Goal: Check status: Check status

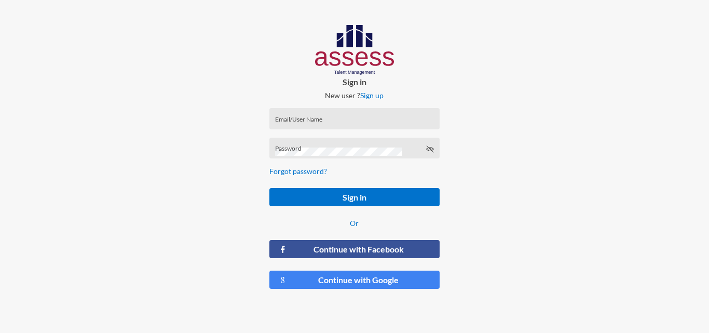
click at [332, 121] on input "Email/User Name" at bounding box center [354, 122] width 159 height 8
type input "RMES_5527"
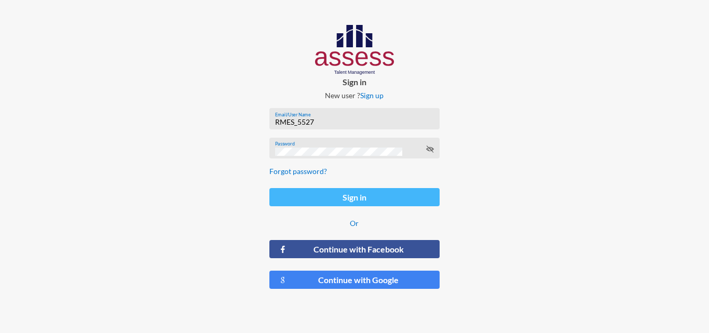
click at [370, 194] on button "Sign in" at bounding box center [354, 197] width 170 height 18
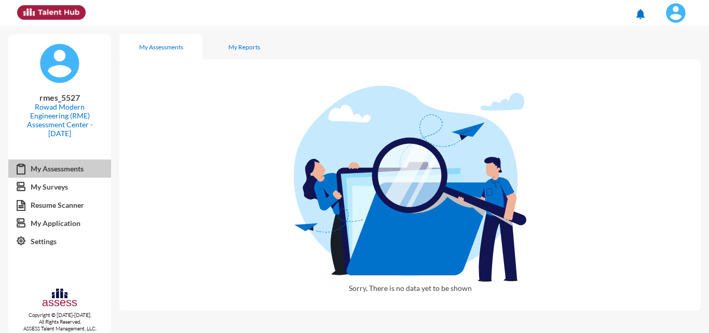
click at [58, 171] on link "My Assessments" at bounding box center [59, 168] width 103 height 19
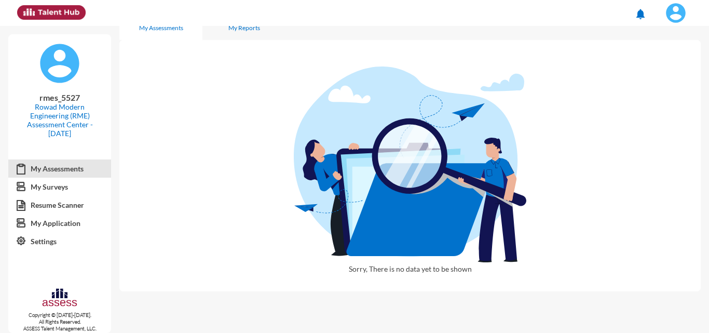
scroll to position [28, 0]
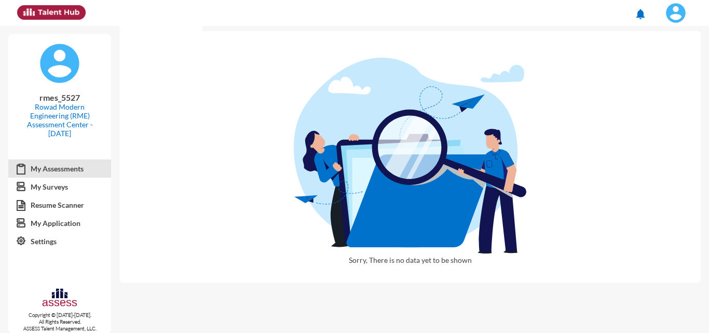
click at [408, 183] on img at bounding box center [410, 156] width 232 height 196
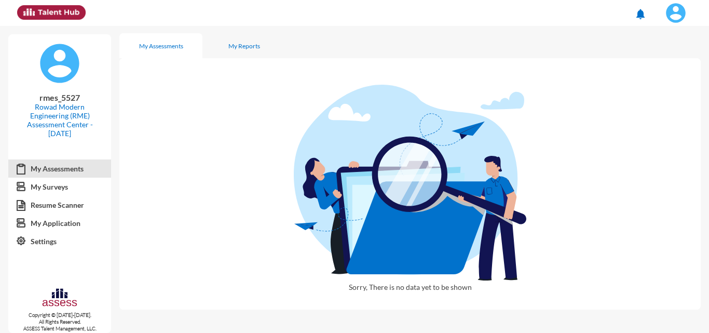
scroll to position [0, 0]
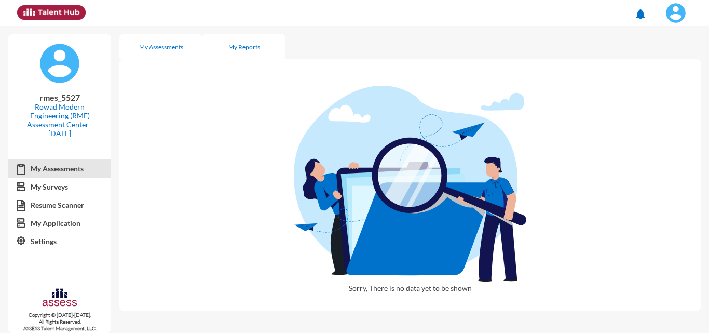
click at [239, 46] on div "My Reports" at bounding box center [244, 47] width 32 height 8
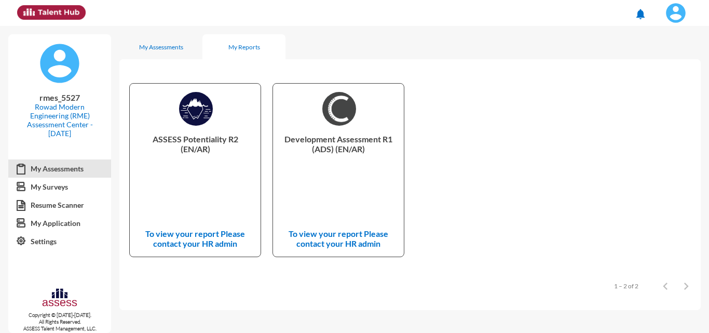
click at [330, 160] on p "Development Assessment R1 (ADS) (EN/AR)" at bounding box center [338, 155] width 114 height 42
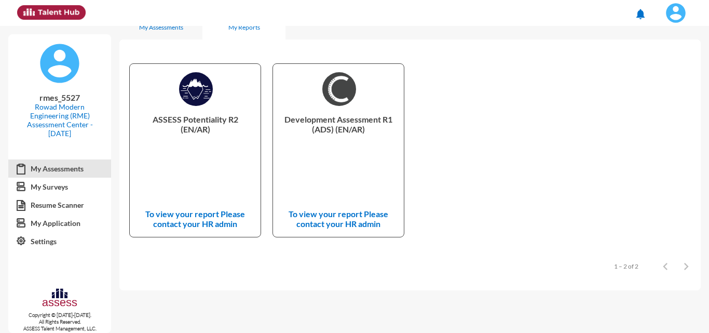
scroll to position [29, 0]
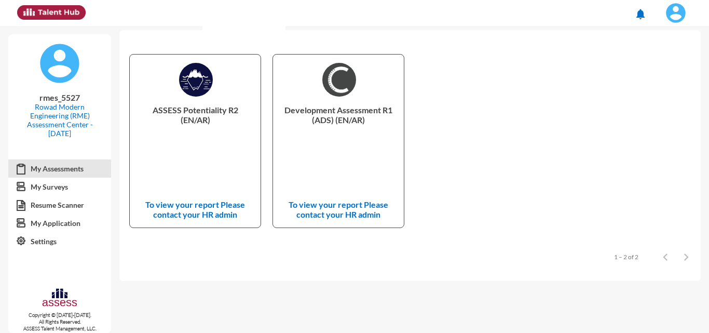
click at [212, 210] on p "To view your report Please contact your HR admin" at bounding box center [195, 209] width 114 height 20
click at [217, 118] on p "ASSESS Potentiality R2 (EN/AR)" at bounding box center [195, 126] width 114 height 42
click at [202, 117] on p "ASSESS Potentiality R2 (EN/AR)" at bounding box center [195, 126] width 114 height 42
click at [222, 214] on p "To view your report Please contact your HR admin" at bounding box center [195, 209] width 114 height 20
click at [200, 77] on img at bounding box center [196, 80] width 34 height 34
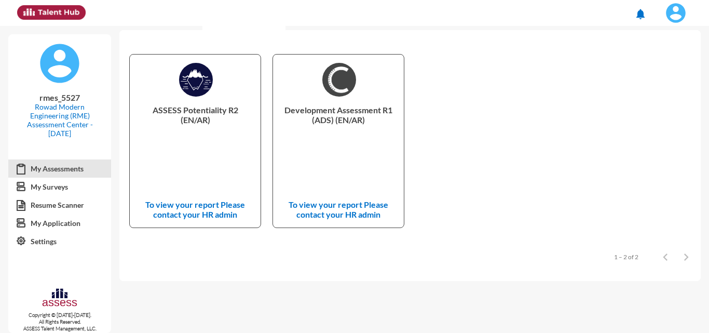
click at [200, 76] on img at bounding box center [196, 80] width 34 height 34
click at [69, 204] on link "Resume Scanner" at bounding box center [59, 205] width 103 height 19
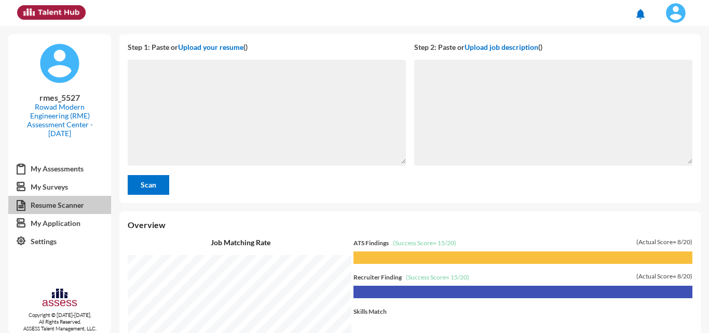
scroll to position [307, 584]
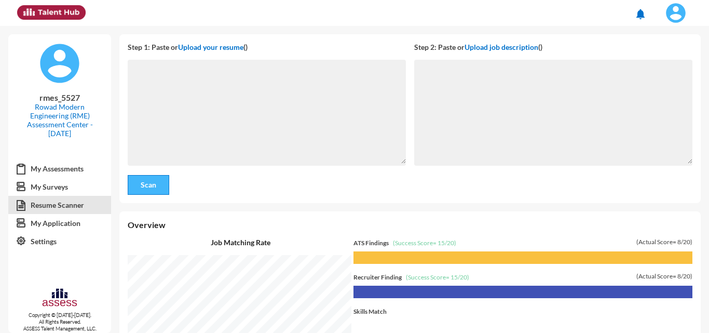
click at [136, 185] on button "Scan" at bounding box center [149, 185] width 42 height 20
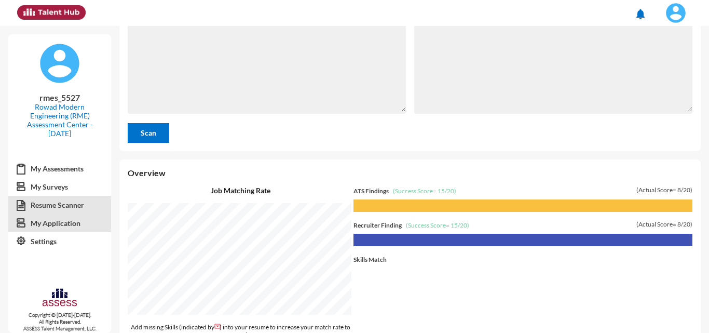
click at [52, 220] on link "My Application" at bounding box center [59, 223] width 103 height 19
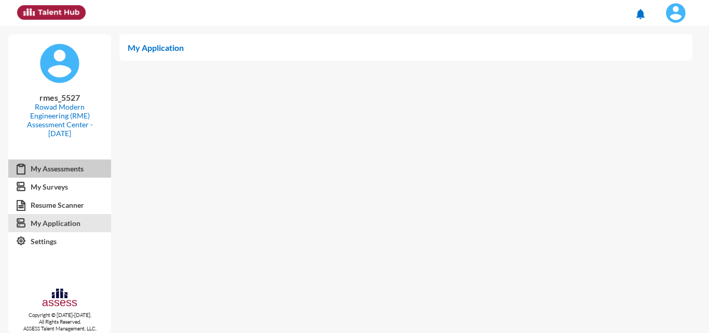
click at [61, 170] on link "My Assessments" at bounding box center [59, 168] width 103 height 19
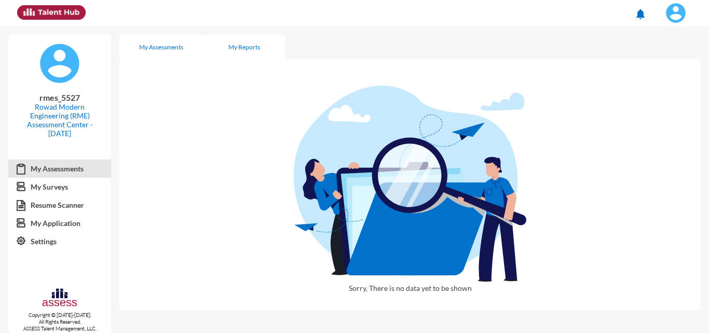
click at [253, 42] on div "My Reports" at bounding box center [243, 46] width 83 height 25
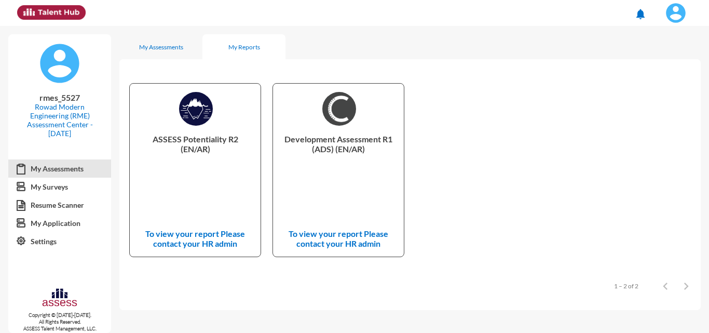
click at [358, 163] on p "Development Assessment R1 (ADS) (EN/AR)" at bounding box center [338, 155] width 114 height 42
click at [190, 134] on p "ASSESS Potentiality R2 (EN/AR)" at bounding box center [195, 155] width 114 height 42
click at [198, 236] on p "To view your report Please contact your HR admin" at bounding box center [195, 238] width 114 height 20
click at [376, 204] on div "Development Assessment R1 (ADS) (EN/AR) To view your report Please contact your…" at bounding box center [338, 170] width 131 height 173
click at [177, 49] on div "My Assessments" at bounding box center [161, 47] width 44 height 8
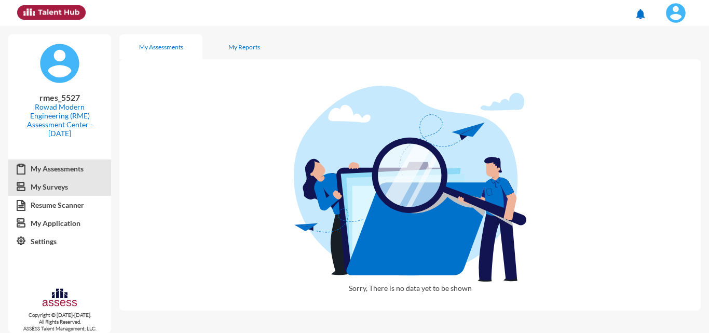
click at [51, 185] on link "My Surveys" at bounding box center [59, 186] width 103 height 19
